Goal: Task Accomplishment & Management: Use online tool/utility

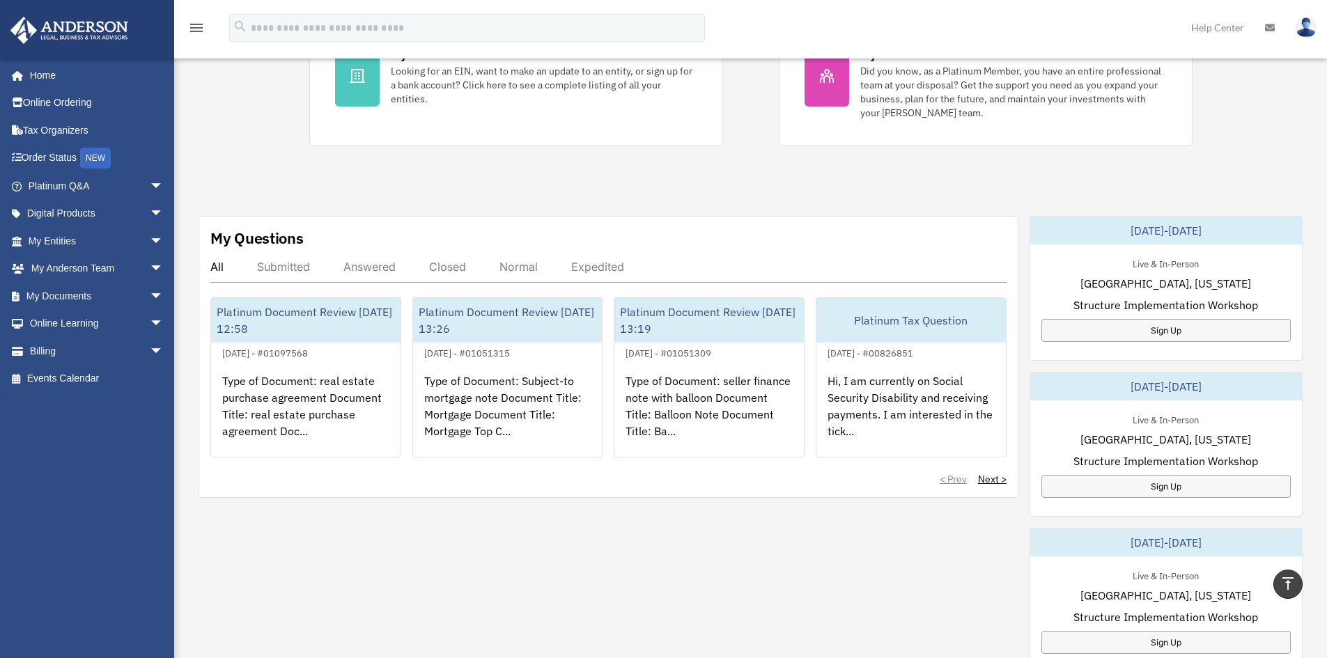
scroll to position [279, 0]
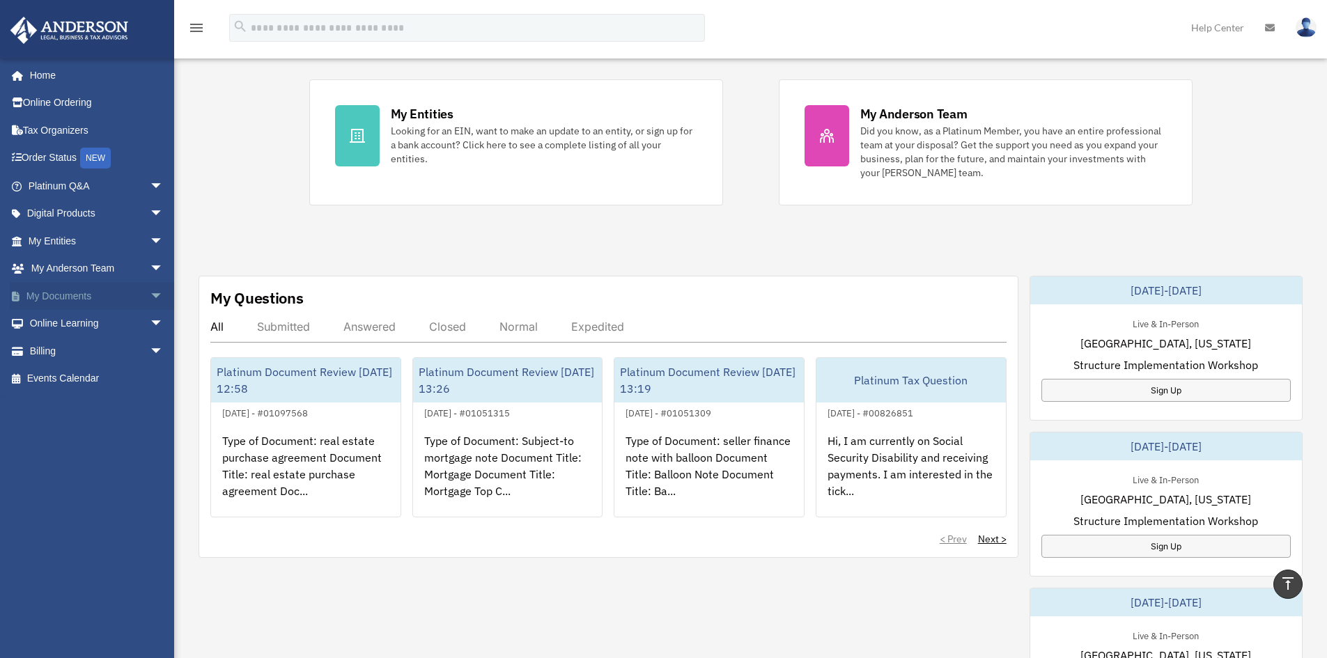
click at [150, 293] on span "arrow_drop_down" at bounding box center [164, 296] width 28 height 29
click at [91, 323] on link "Box" at bounding box center [102, 324] width 165 height 28
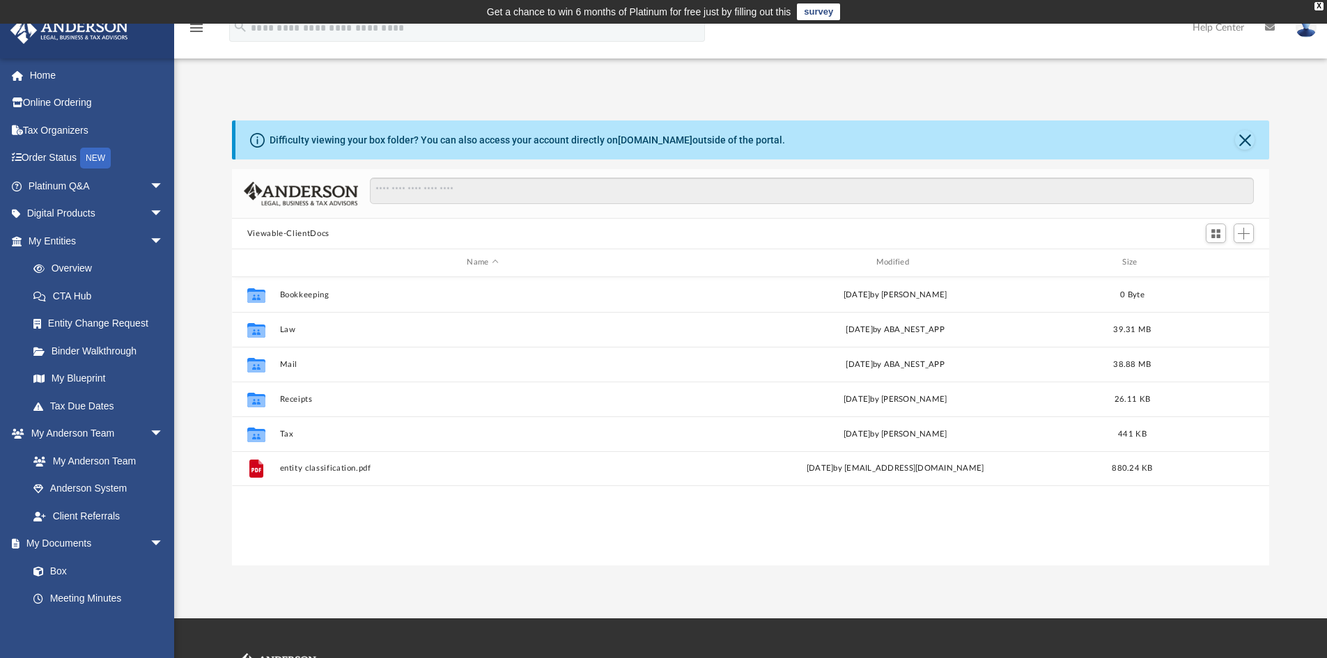
scroll to position [306, 1027]
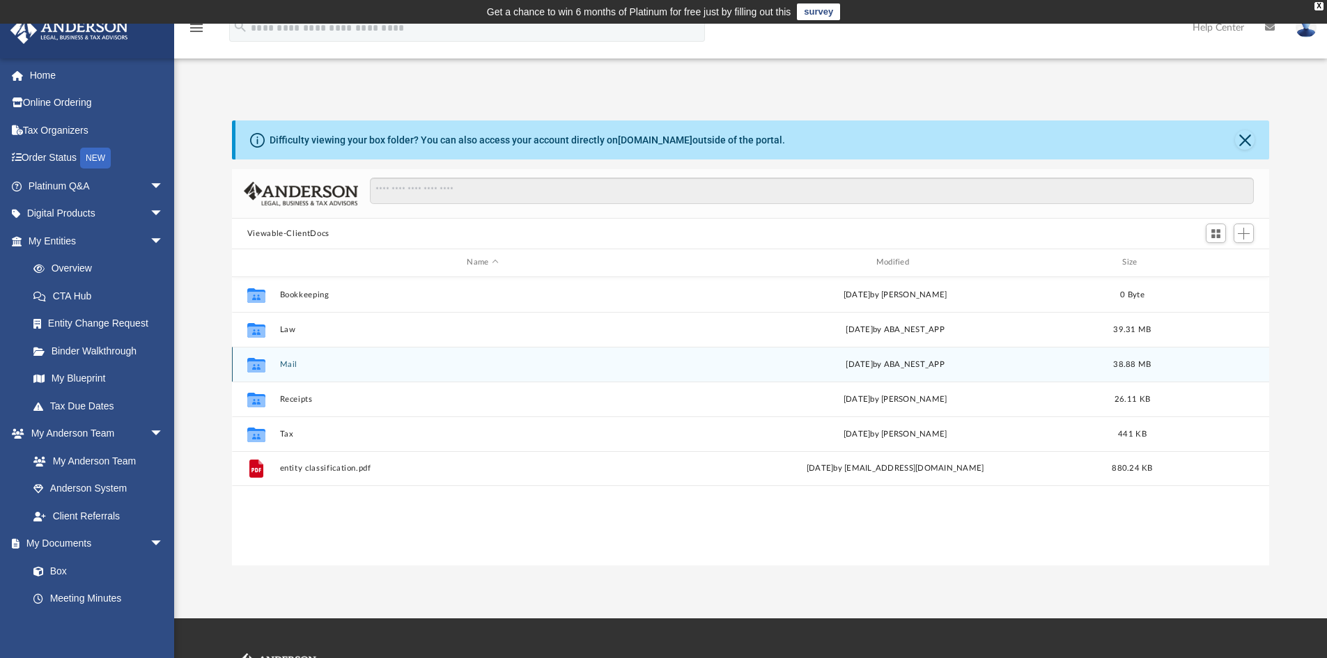
click at [291, 367] on button "Mail" at bounding box center [482, 364] width 406 height 9
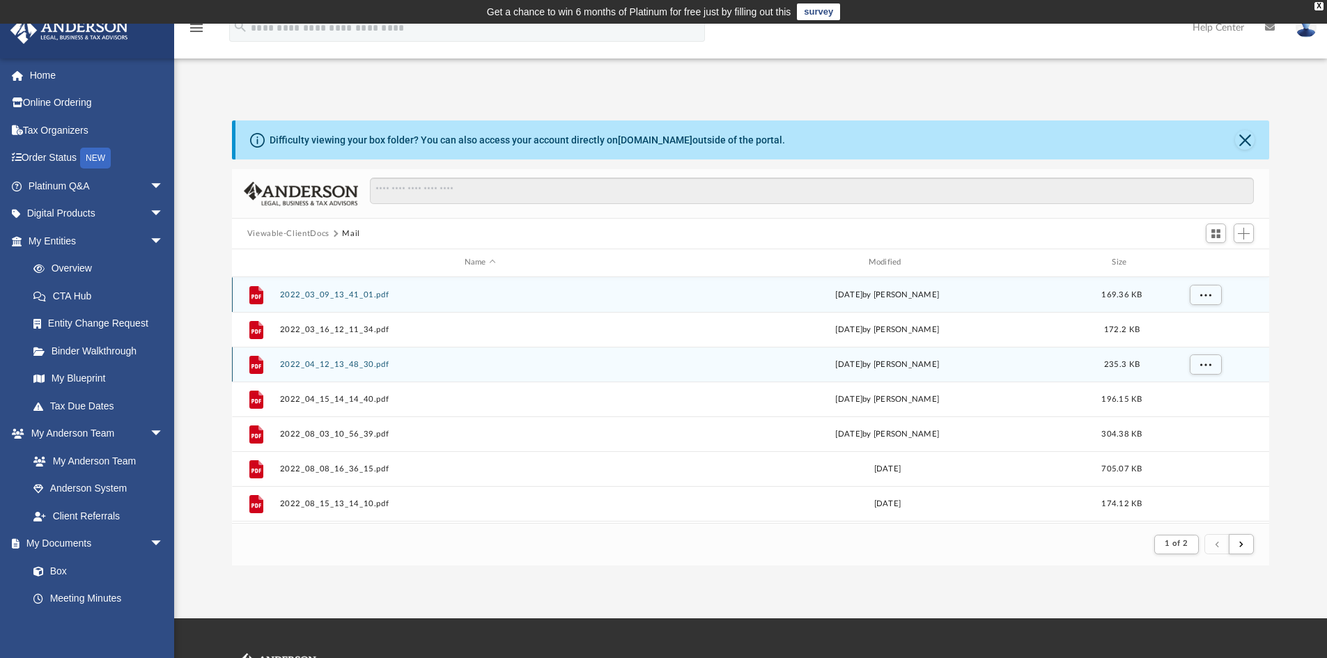
scroll to position [263, 1027]
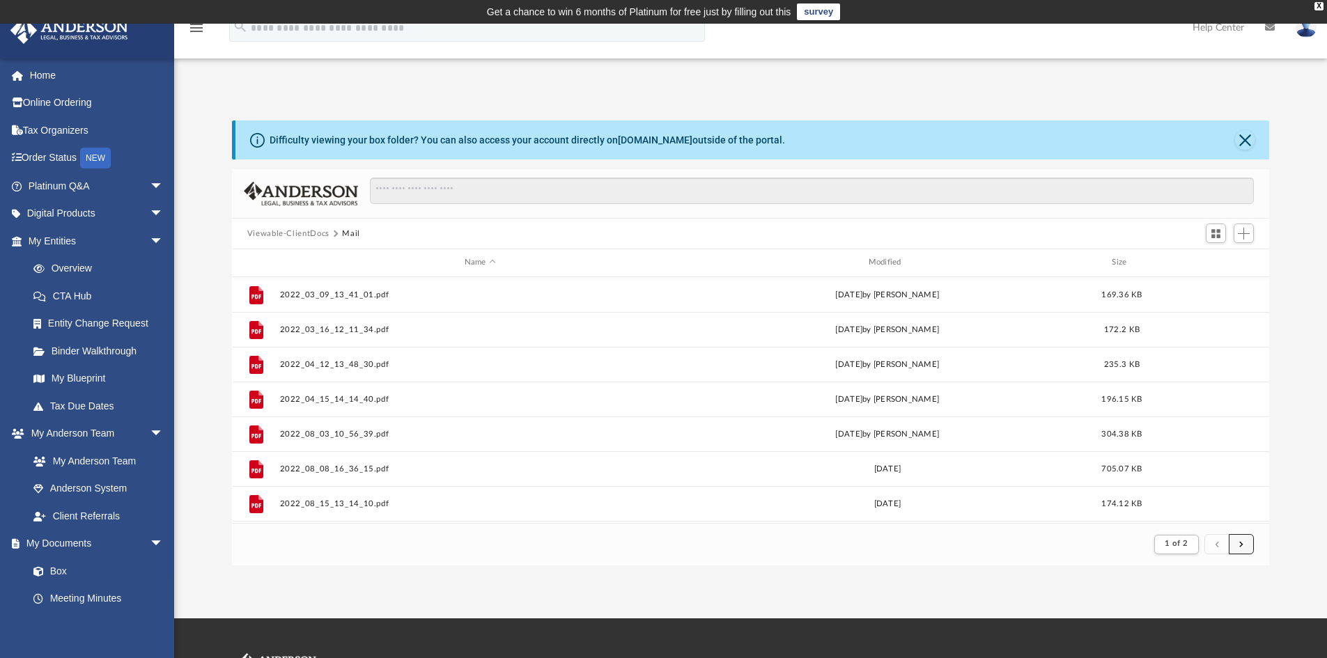
click at [1241, 546] on span "submit" at bounding box center [1241, 544] width 4 height 8
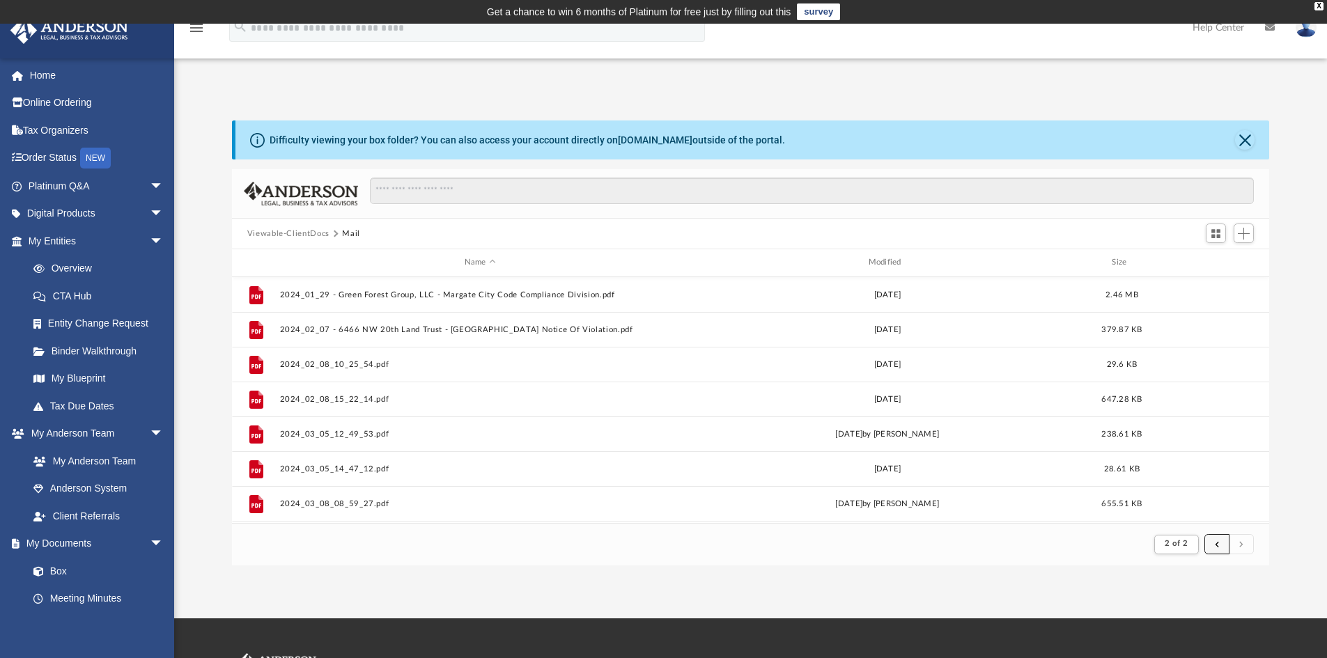
click at [1214, 548] on button "submit" at bounding box center [1216, 544] width 25 height 20
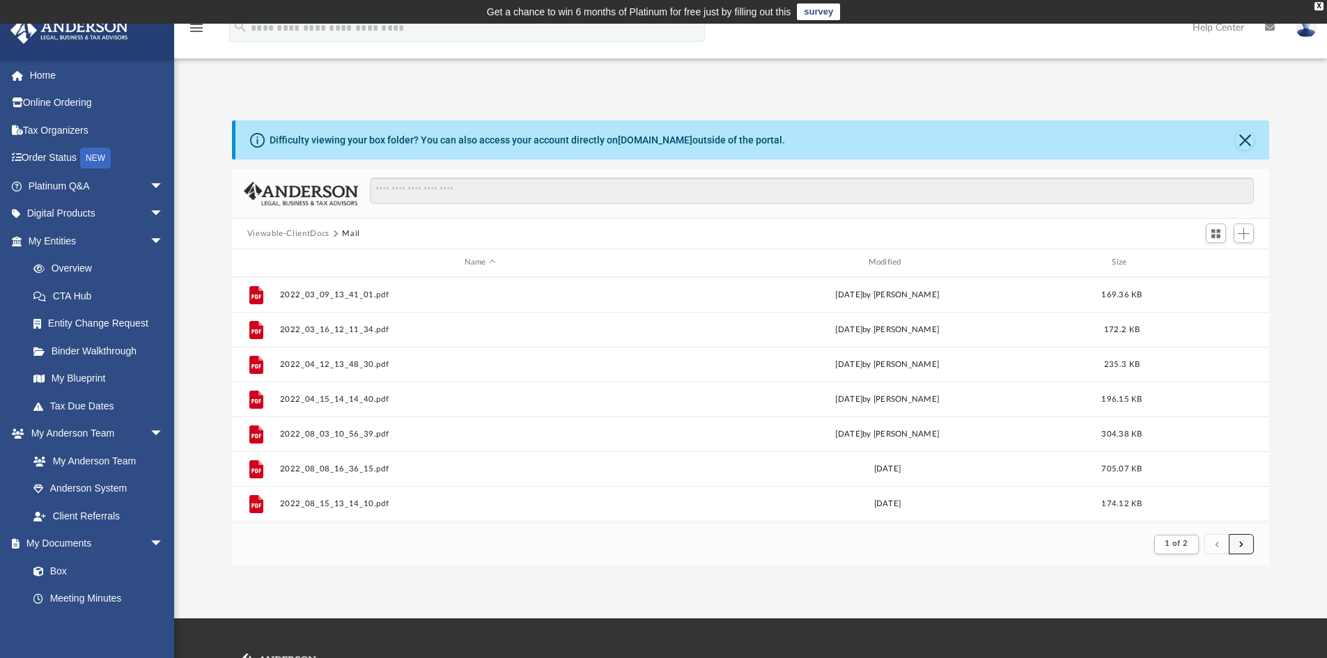
click at [1240, 547] on span "submit" at bounding box center [1241, 544] width 4 height 8
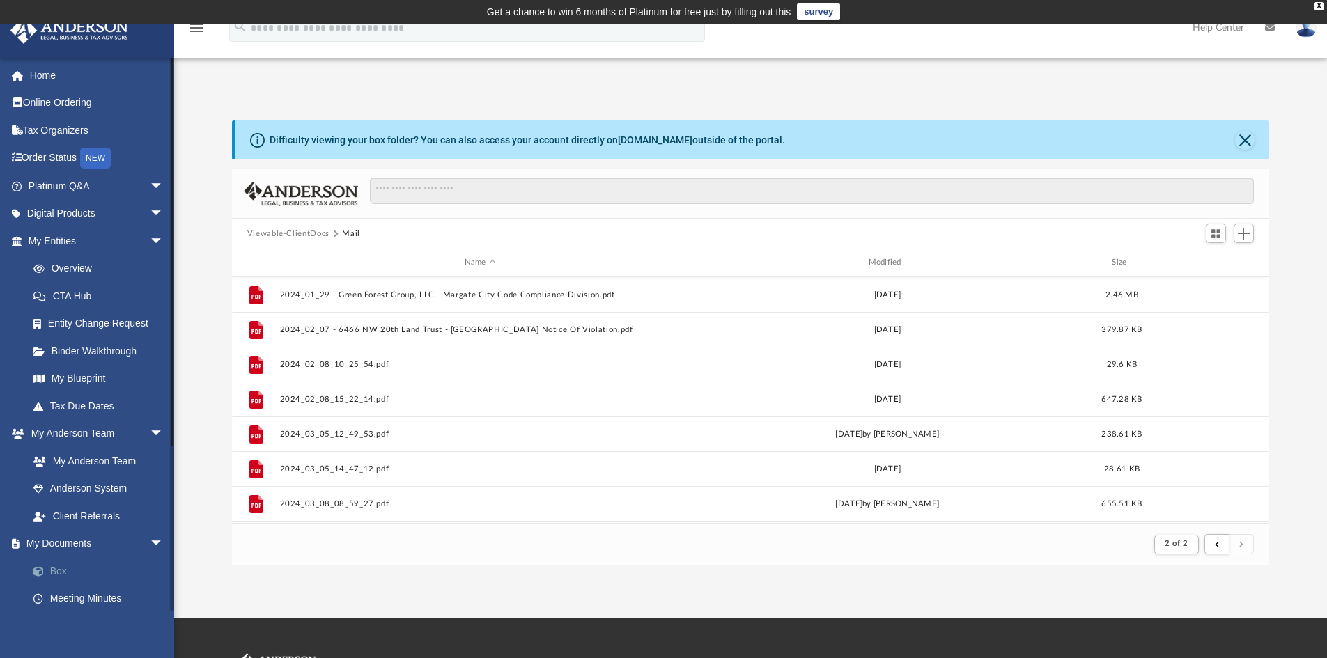
click at [49, 577] on link "Box" at bounding box center [102, 571] width 165 height 28
click at [1298, 205] on div "Difficulty viewing your box folder? You can also access your account directly o…" at bounding box center [750, 342] width 1153 height 445
click at [63, 572] on link "Box" at bounding box center [102, 571] width 165 height 28
click at [58, 570] on link "Box" at bounding box center [102, 571] width 165 height 28
click at [200, 31] on icon "menu" at bounding box center [196, 28] width 17 height 17
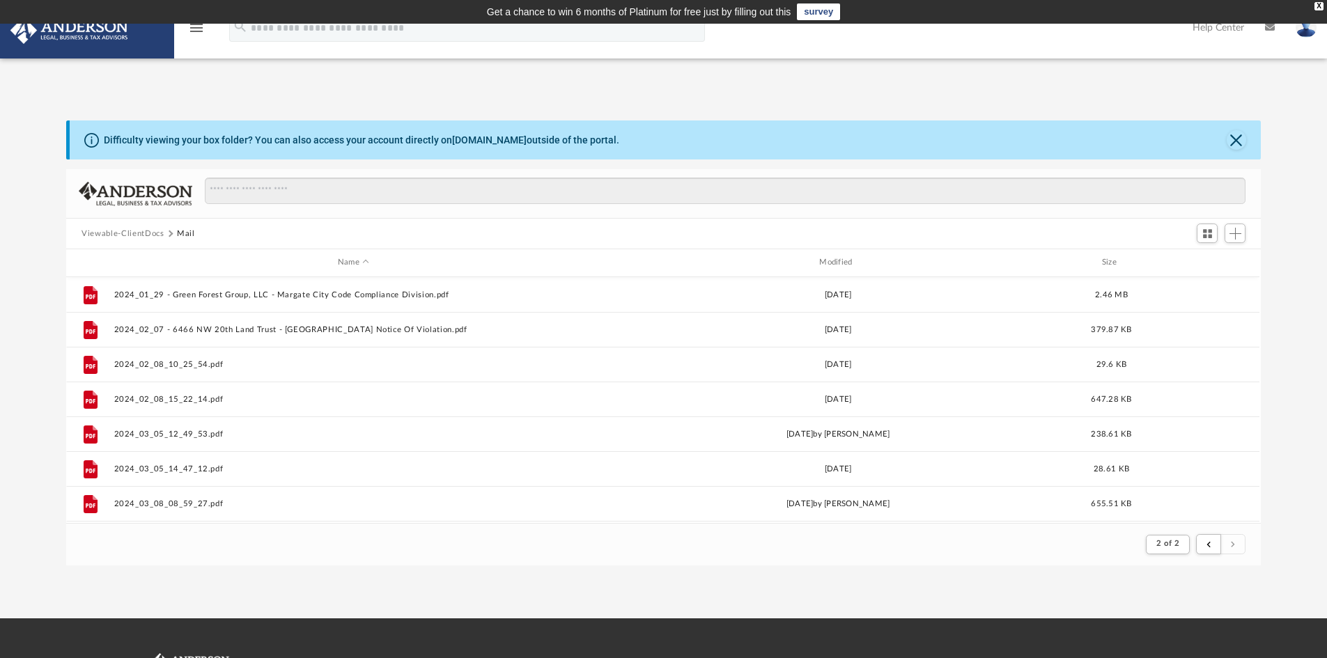
scroll to position [263, 1183]
click at [194, 28] on icon "menu" at bounding box center [196, 28] width 17 height 17
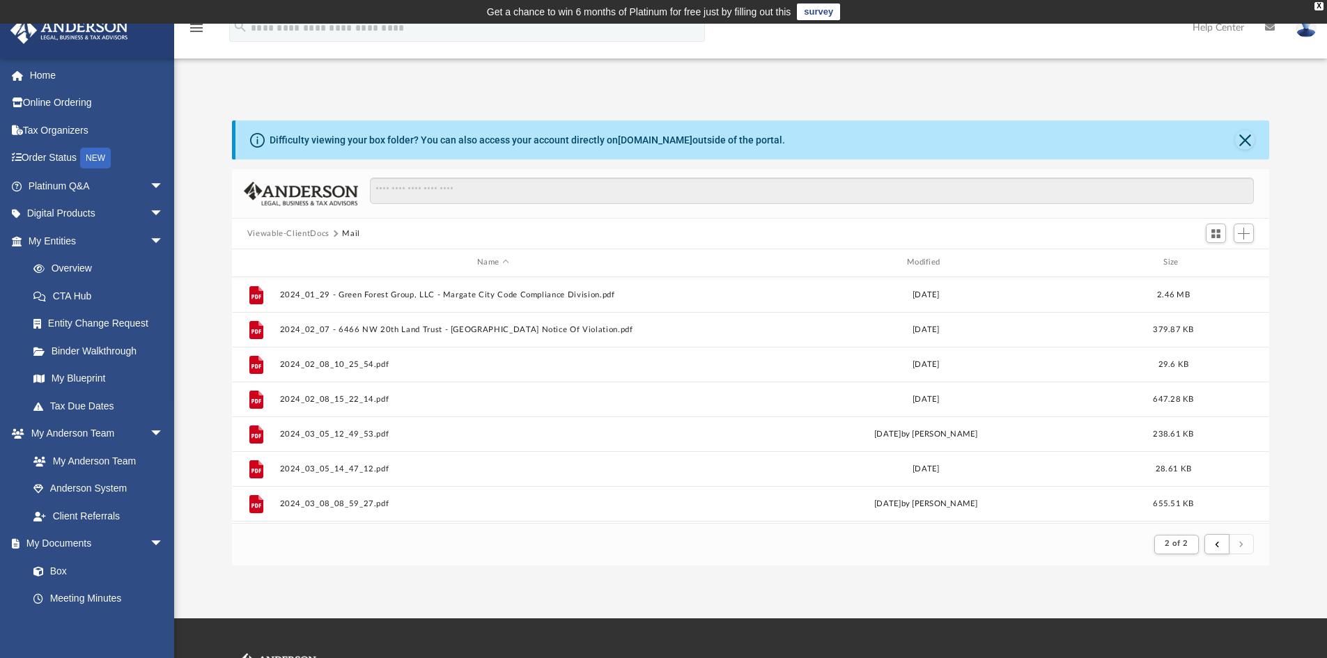
scroll to position [263, 1027]
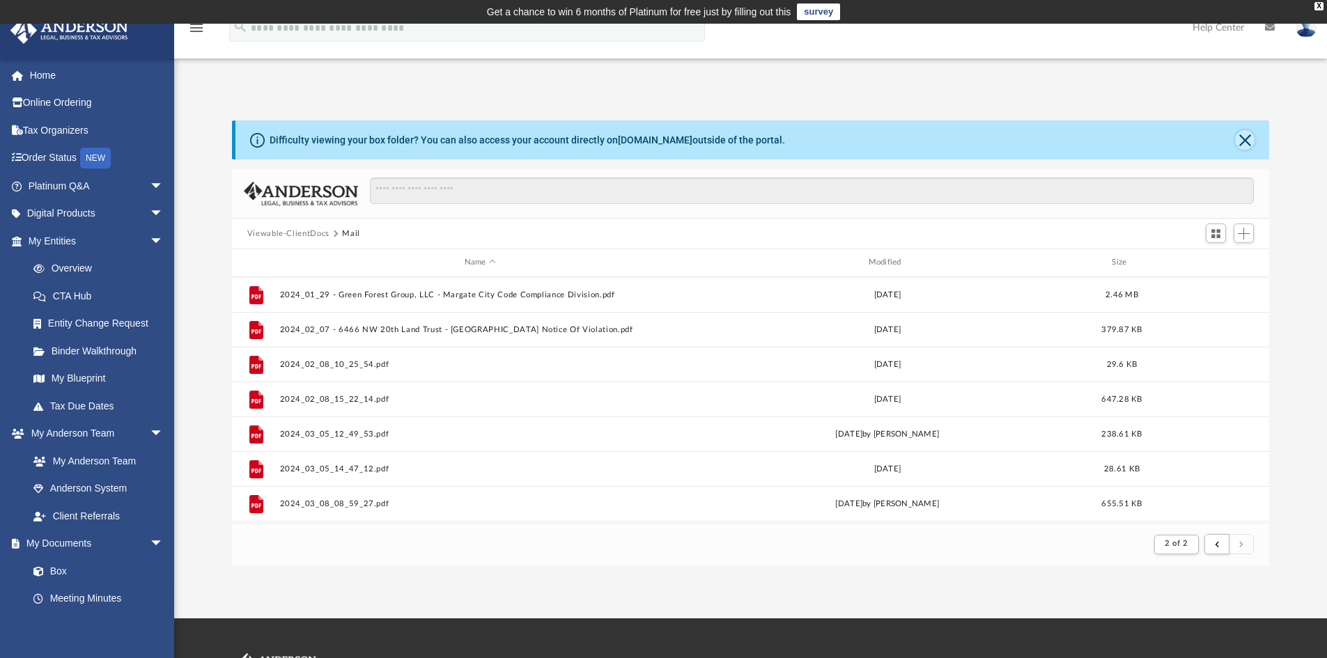
click at [1244, 130] on button "Close" at bounding box center [1245, 140] width 20 height 20
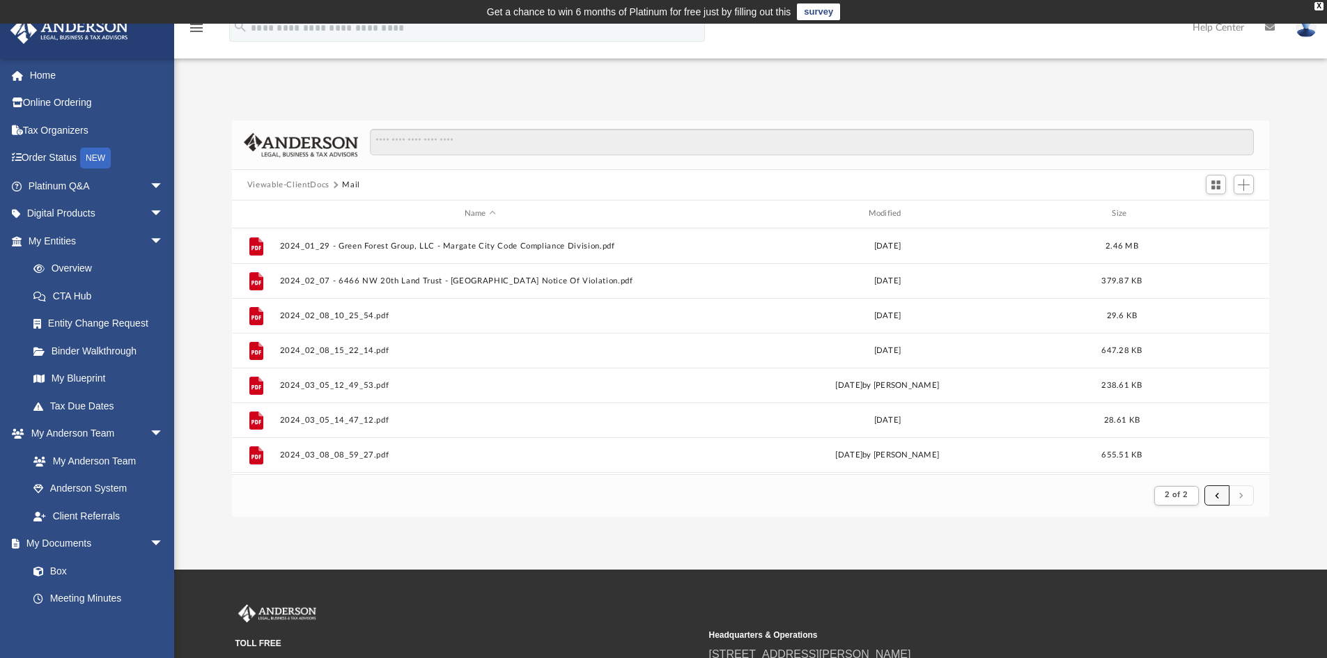
click at [1222, 496] on button "submit" at bounding box center [1216, 495] width 25 height 20
